Goal: Feedback & Contribution: Submit feedback/report problem

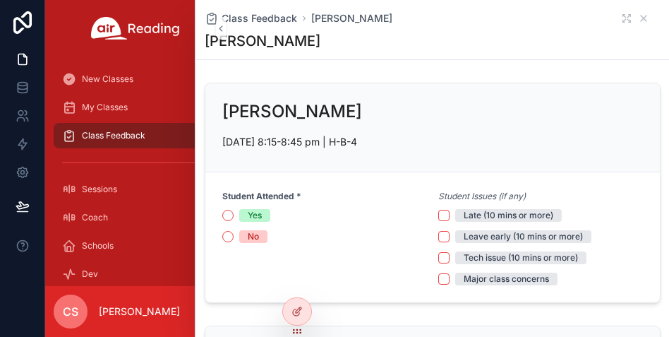
scroll to position [141, 0]
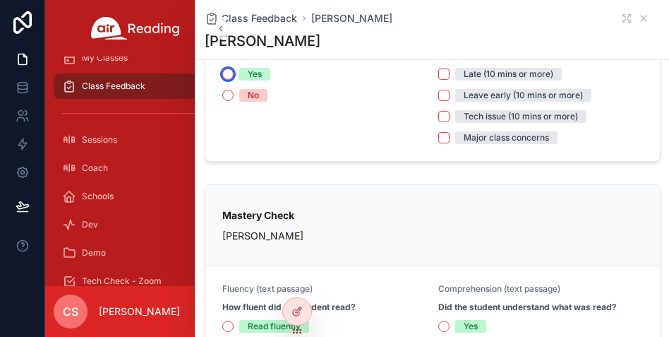
click at [229, 76] on button "Yes" at bounding box center [227, 73] width 11 height 11
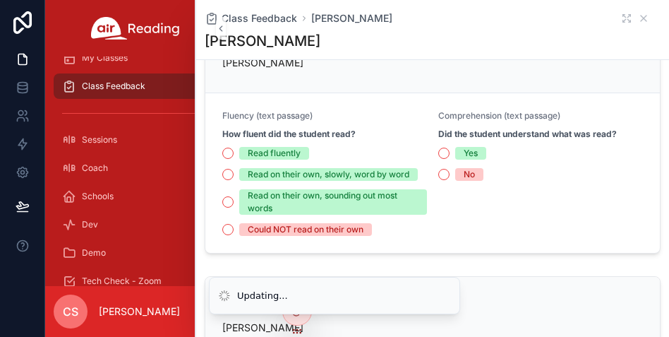
scroll to position [325, 0]
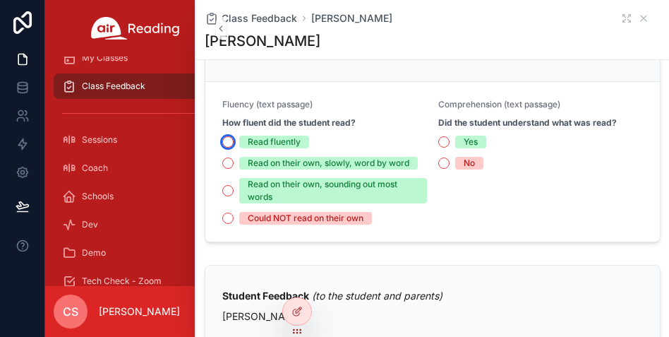
click at [232, 142] on button "Read fluently" at bounding box center [227, 141] width 11 height 11
click at [441, 143] on button "Yes" at bounding box center [443, 141] width 11 height 11
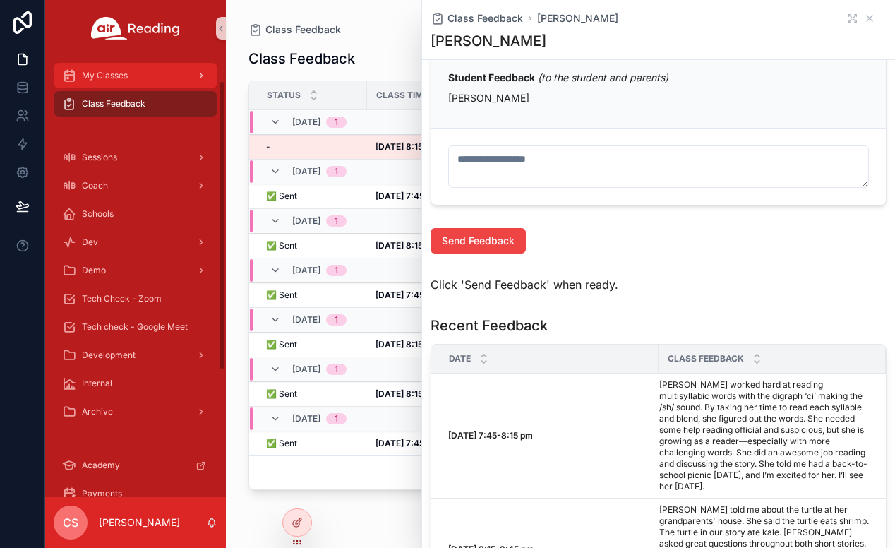
scroll to position [30, 0]
click at [119, 69] on div "My Classes" at bounding box center [135, 77] width 147 height 23
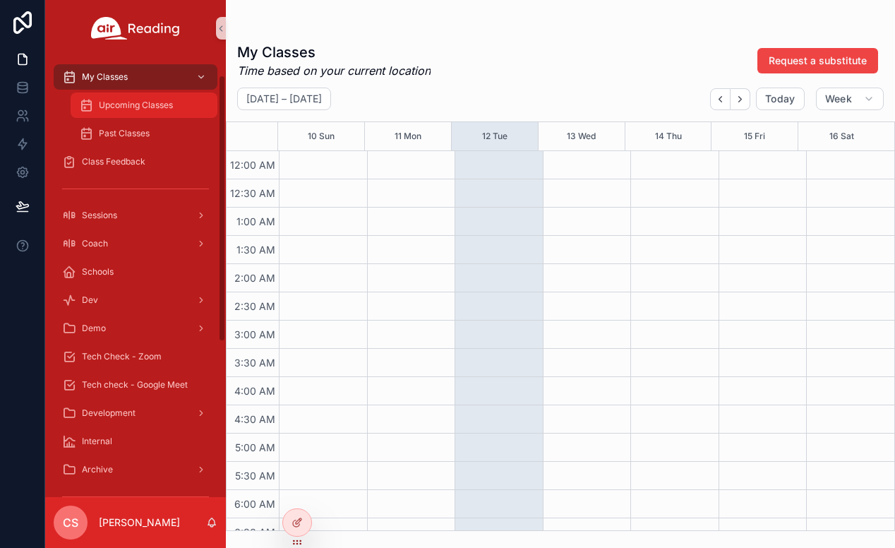
click at [129, 109] on span "Upcoming Classes" at bounding box center [136, 105] width 74 height 11
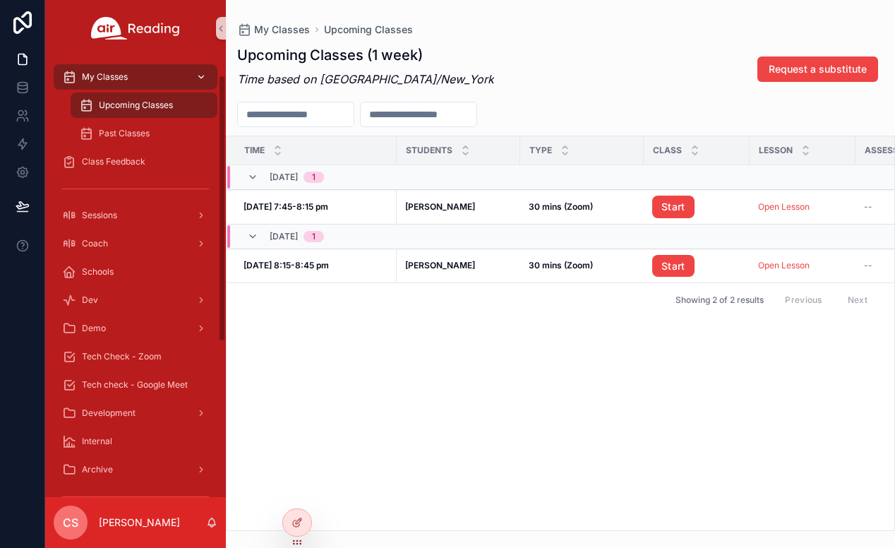
click at [121, 78] on span "My Classes" at bounding box center [105, 76] width 46 height 11
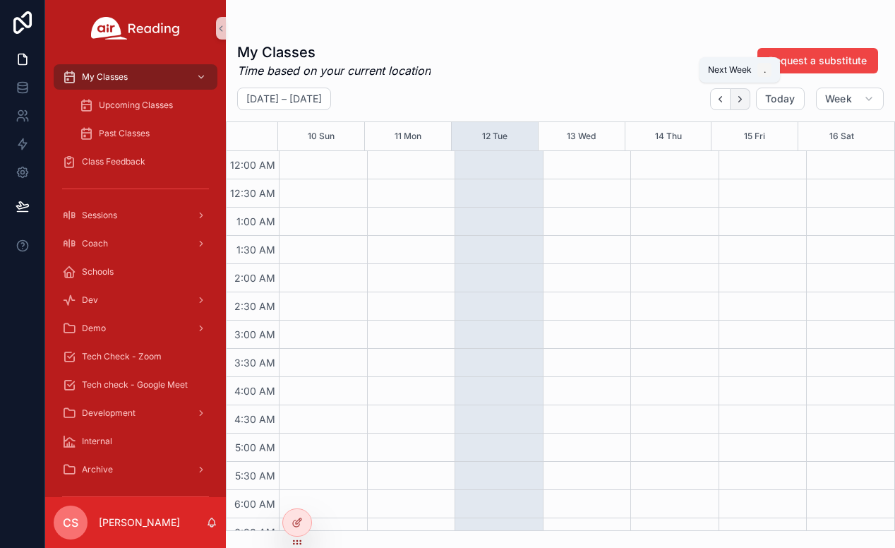
click at [669, 100] on icon "Next" at bounding box center [740, 99] width 11 height 11
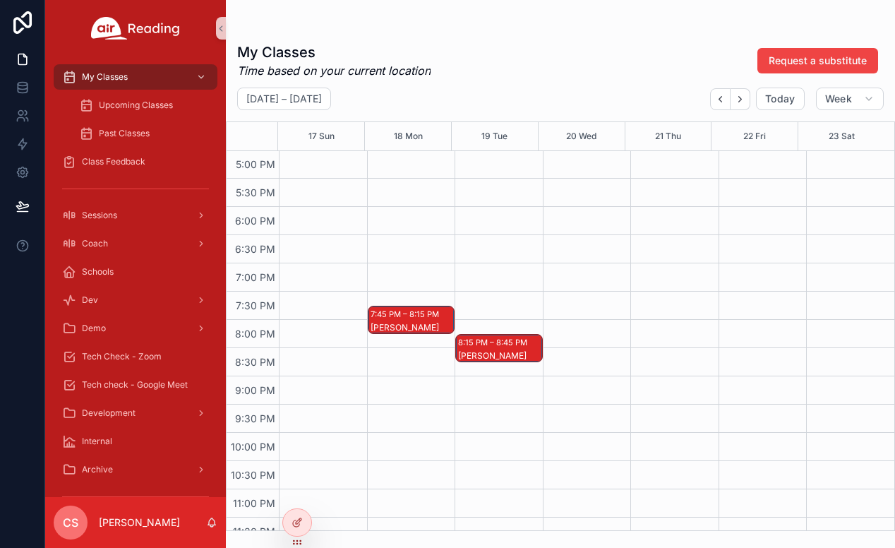
scroll to position [962, 0]
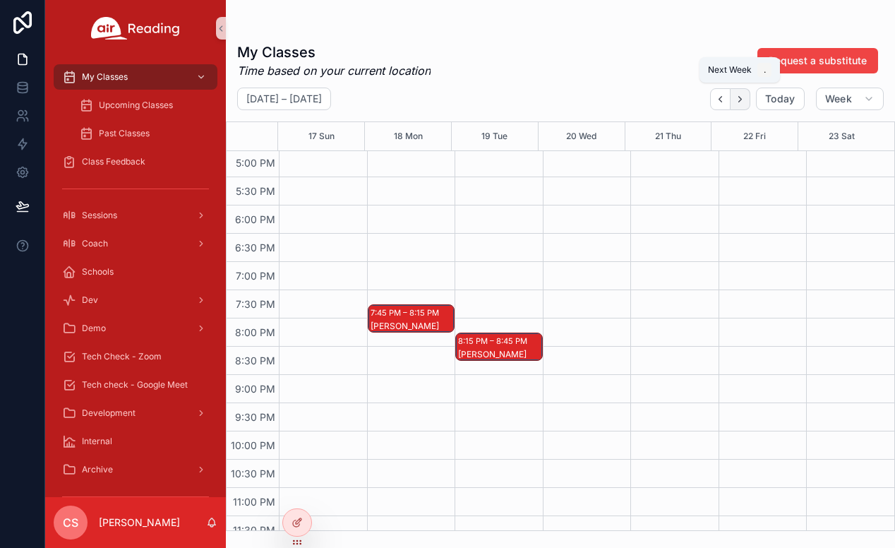
click at [669, 94] on icon "Next" at bounding box center [740, 99] width 11 height 11
click at [669, 104] on button "Next" at bounding box center [741, 99] width 20 height 22
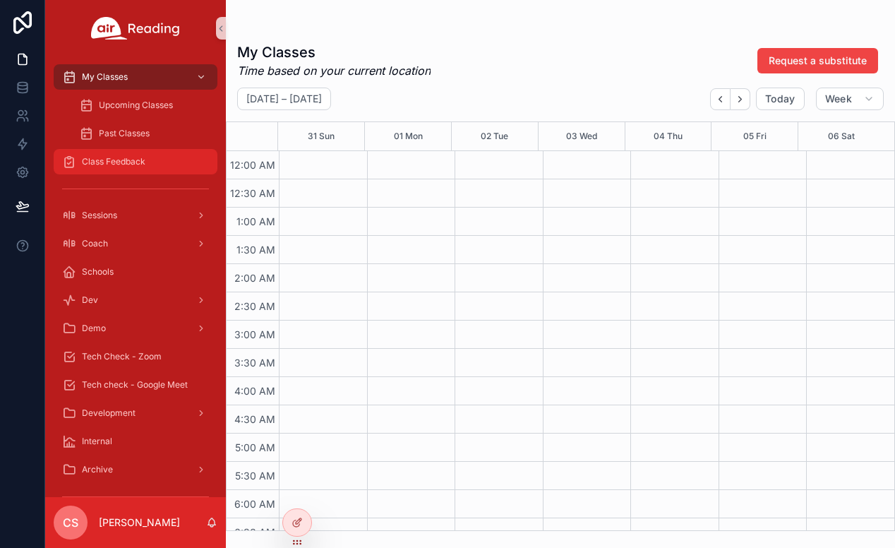
click at [109, 165] on span "Class Feedback" at bounding box center [114, 161] width 64 height 11
click at [109, 204] on div "Sessions" at bounding box center [135, 215] width 147 height 23
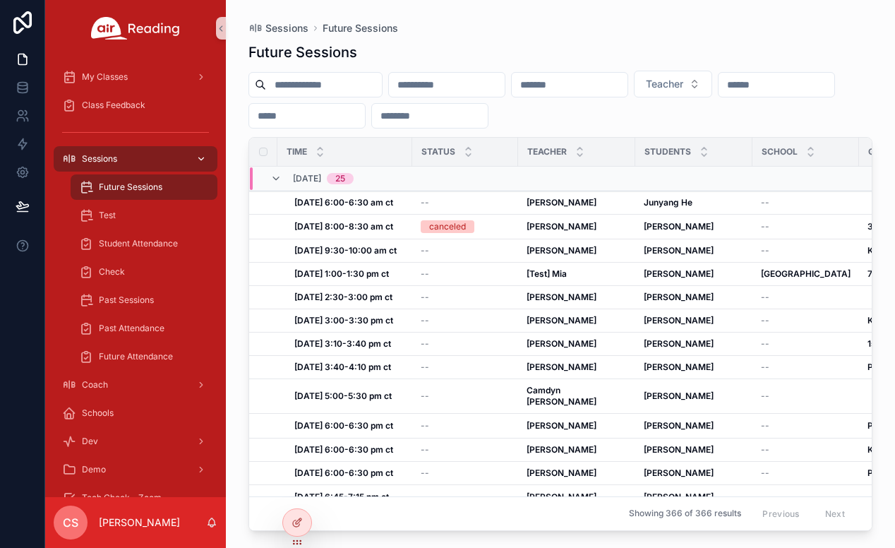
click at [122, 155] on div "Sessions" at bounding box center [135, 159] width 147 height 23
click at [203, 156] on icon "scrollable content" at bounding box center [201, 159] width 10 height 10
click at [117, 79] on span "My Classes" at bounding box center [105, 76] width 46 height 11
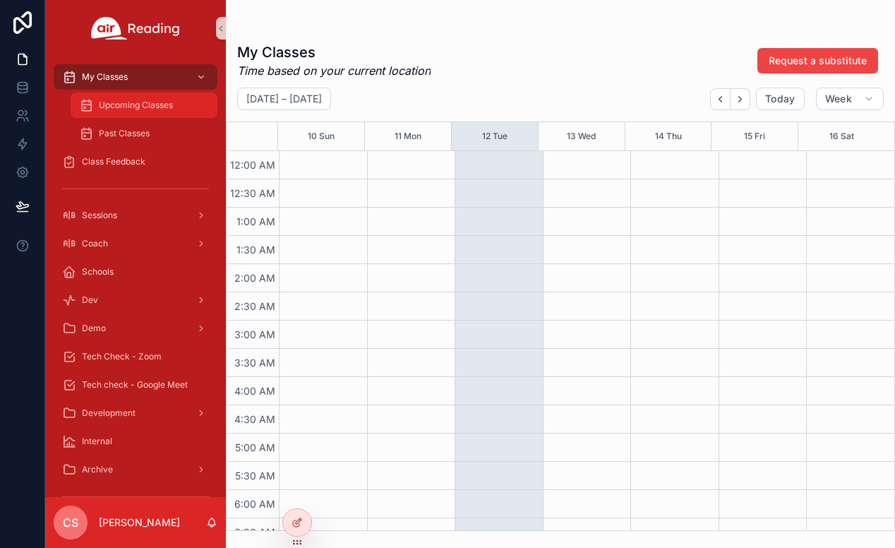
click at [121, 102] on span "Upcoming Classes" at bounding box center [136, 105] width 74 height 11
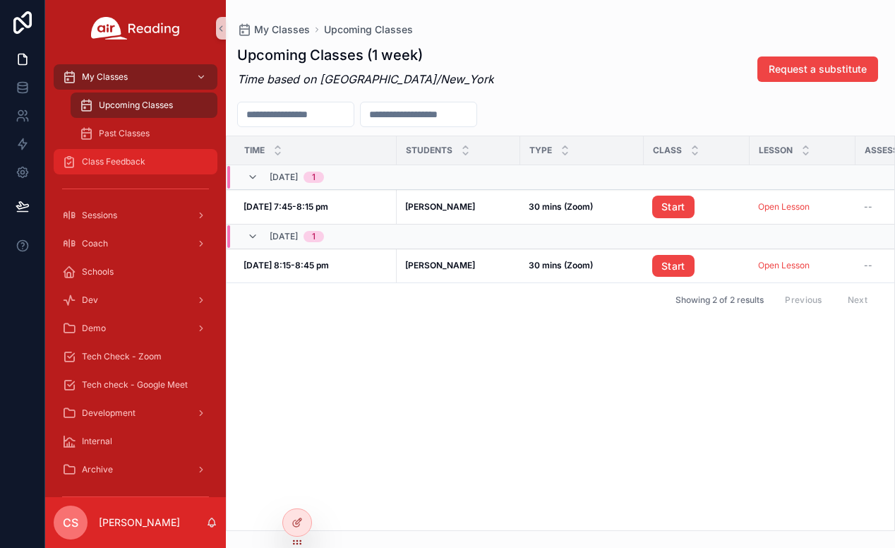
click at [109, 162] on span "Class Feedback" at bounding box center [114, 161] width 64 height 11
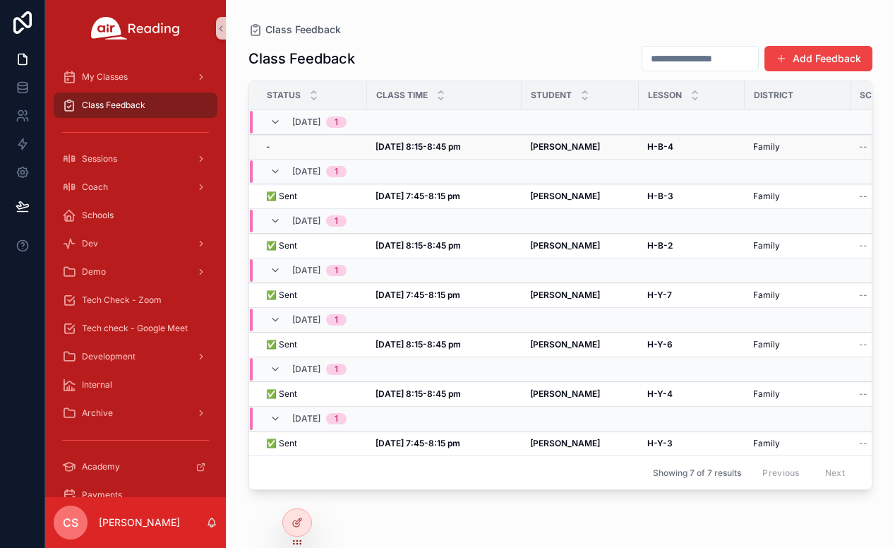
click at [413, 143] on strong "[DATE] 8:15-8:45 pm" at bounding box center [418, 146] width 85 height 11
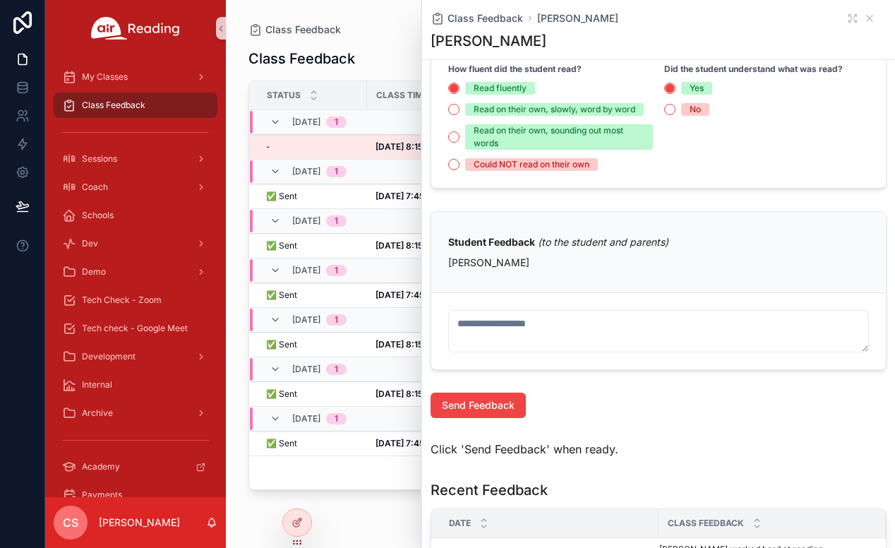
scroll to position [395, 0]
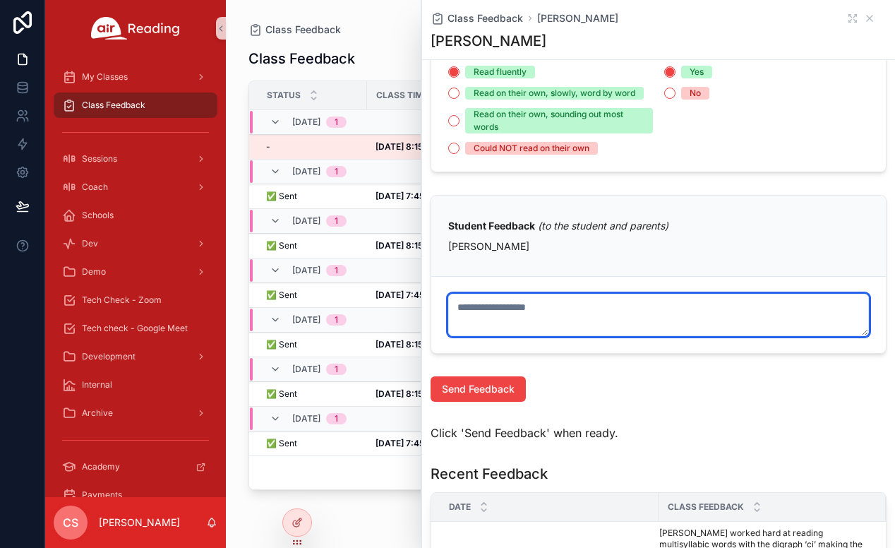
click at [487, 308] on textarea "scrollable content" at bounding box center [658, 315] width 421 height 42
paste textarea "**********"
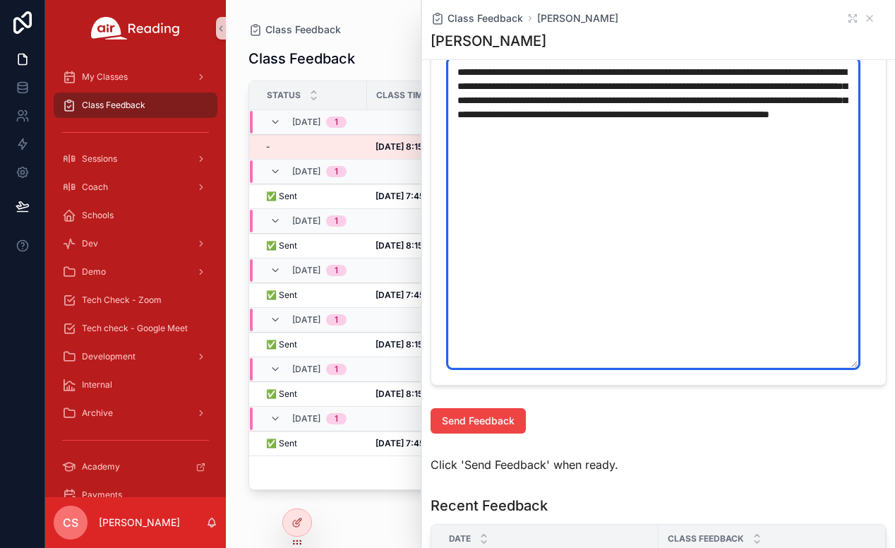
scroll to position [628, 0]
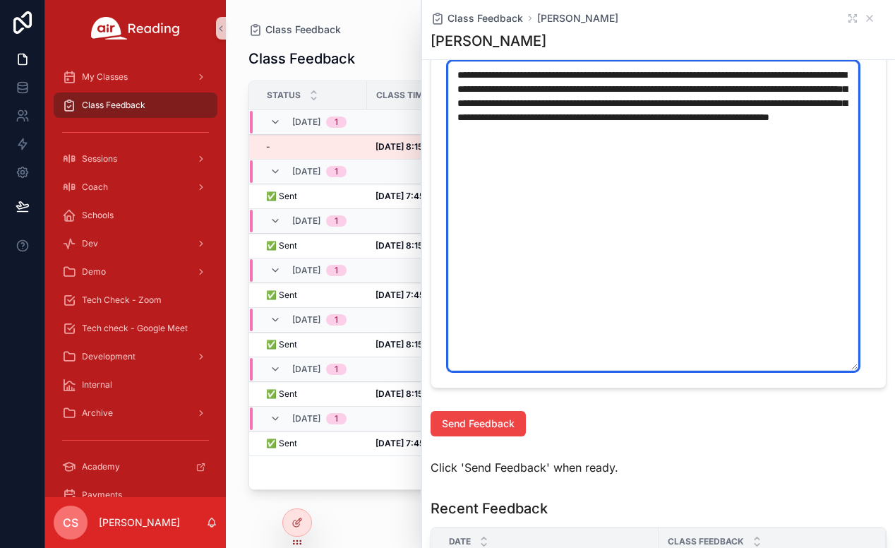
click at [516, 125] on textarea "**********" at bounding box center [653, 215] width 410 height 309
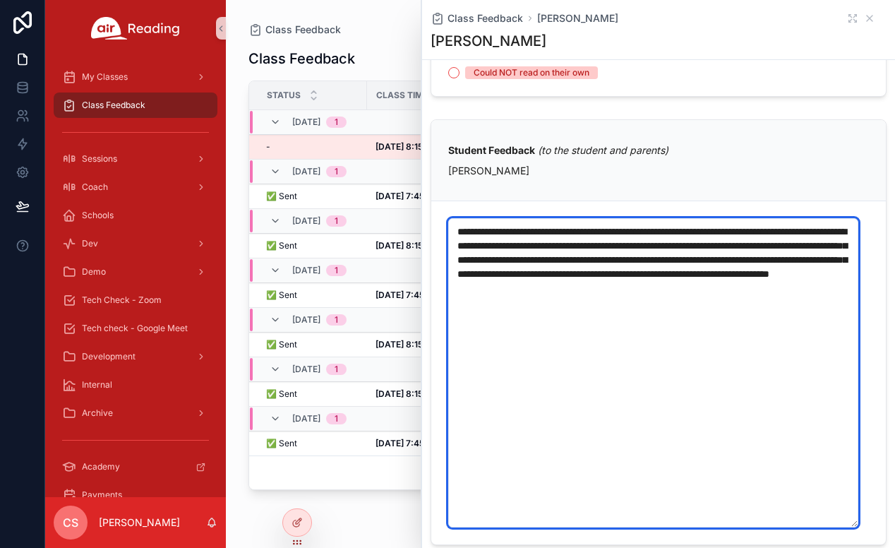
type textarea "**********"
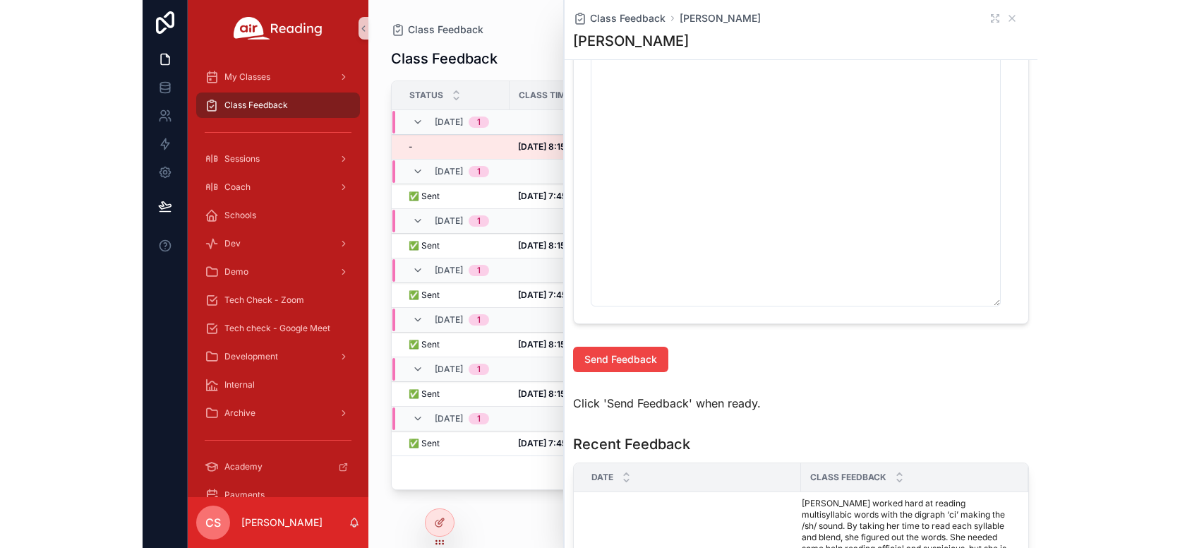
scroll to position [812, 0]
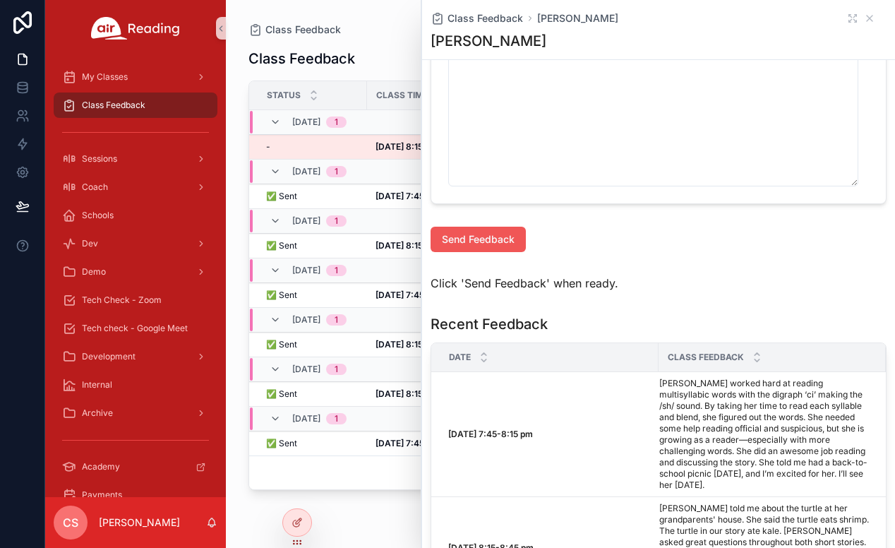
click at [499, 236] on span "Send Feedback" at bounding box center [478, 239] width 73 height 14
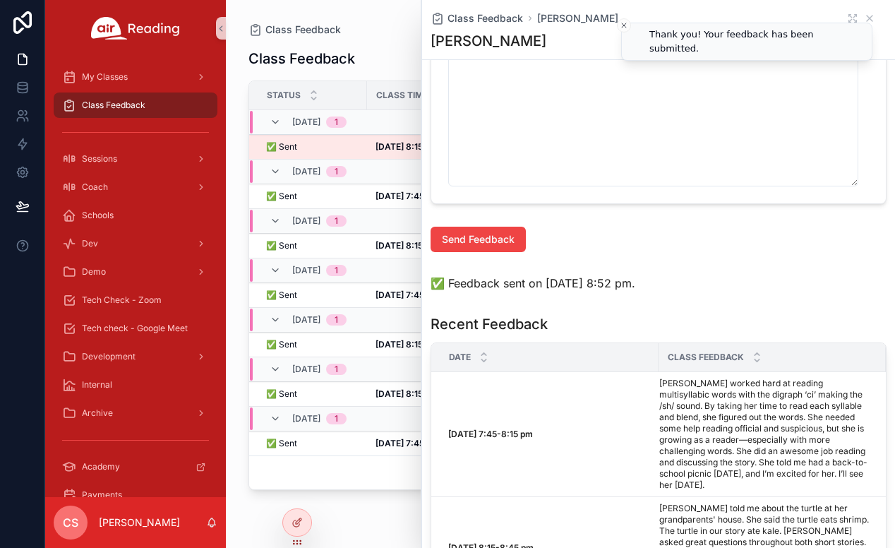
click at [669, 23] on li "Thank you! Your feedback has been submitted." at bounding box center [746, 42] width 251 height 38
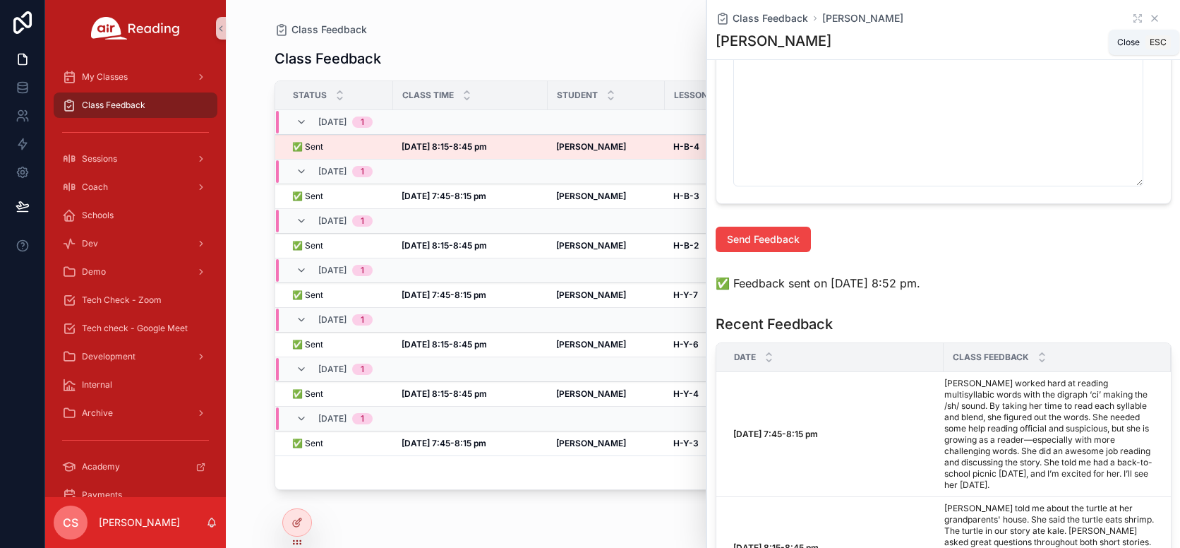
click at [669, 20] on icon "scrollable content" at bounding box center [1154, 18] width 11 height 11
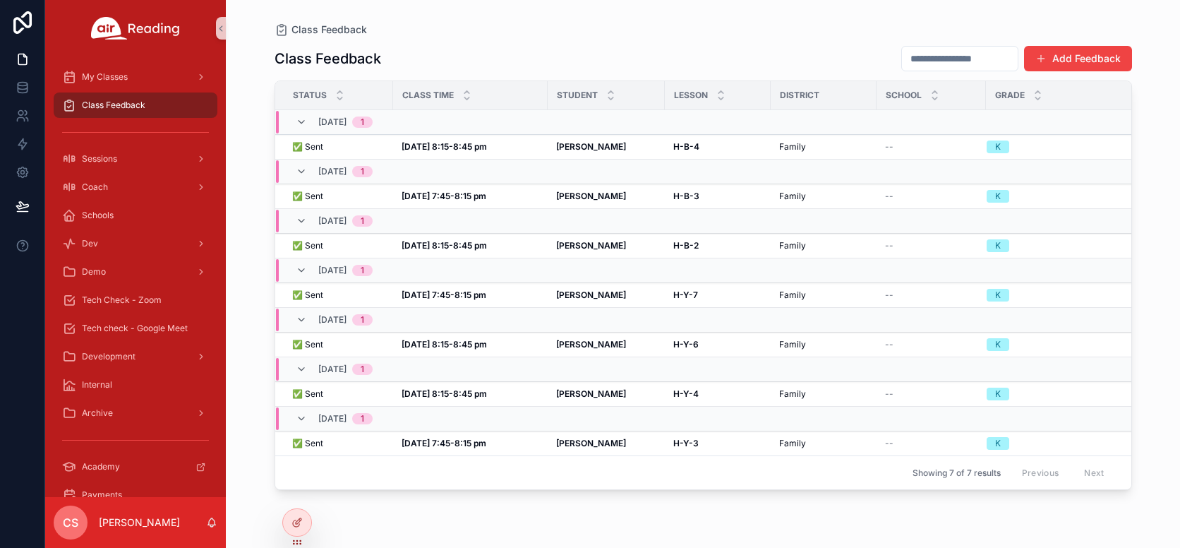
click at [116, 107] on span "Class Feedback" at bounding box center [114, 105] width 64 height 11
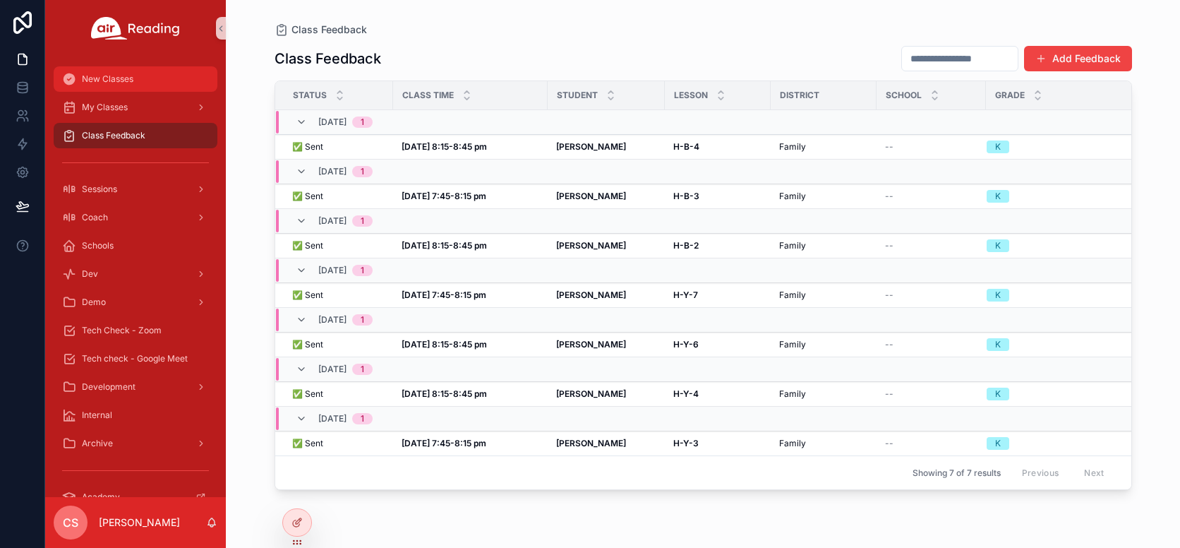
click at [107, 78] on span "New Classes" at bounding box center [108, 78] width 52 height 11
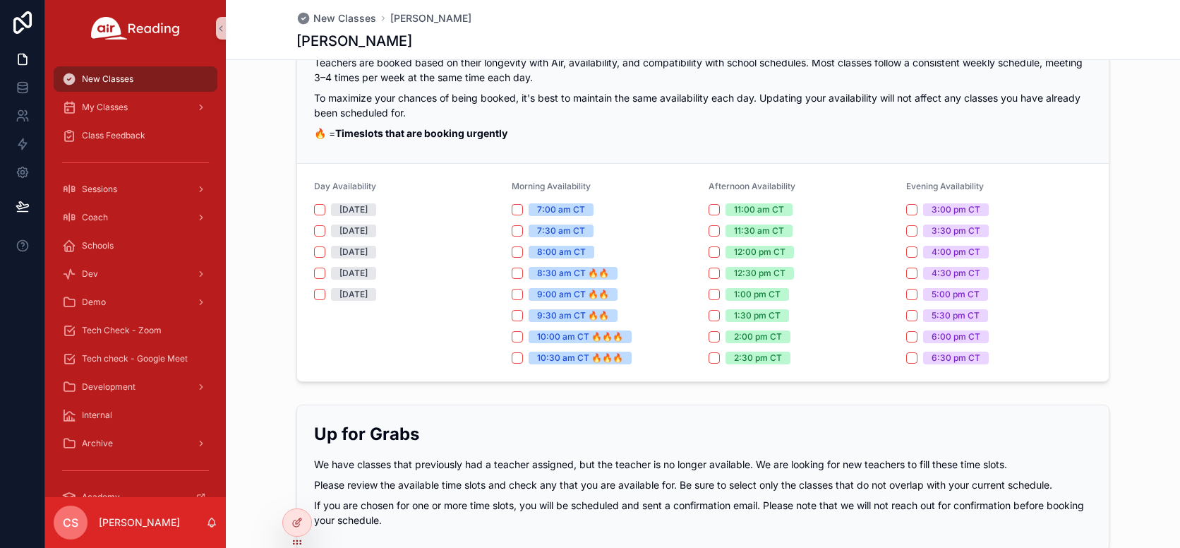
scroll to position [412, 0]
